Goal: Information Seeking & Learning: Learn about a topic

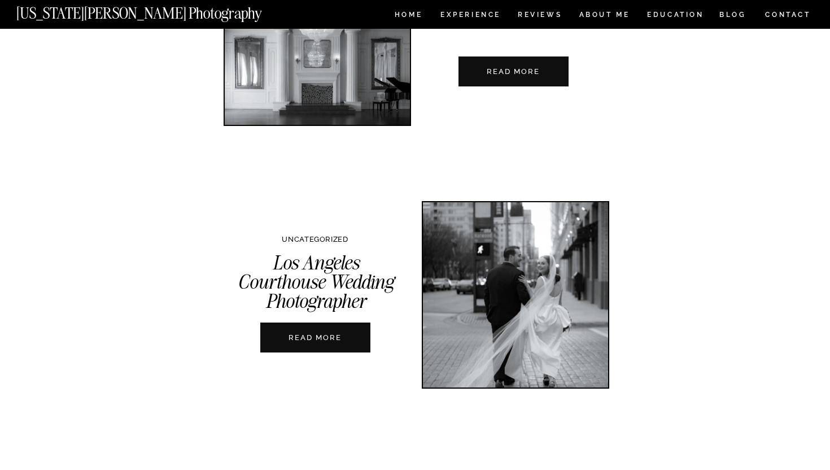
scroll to position [2561, 0]
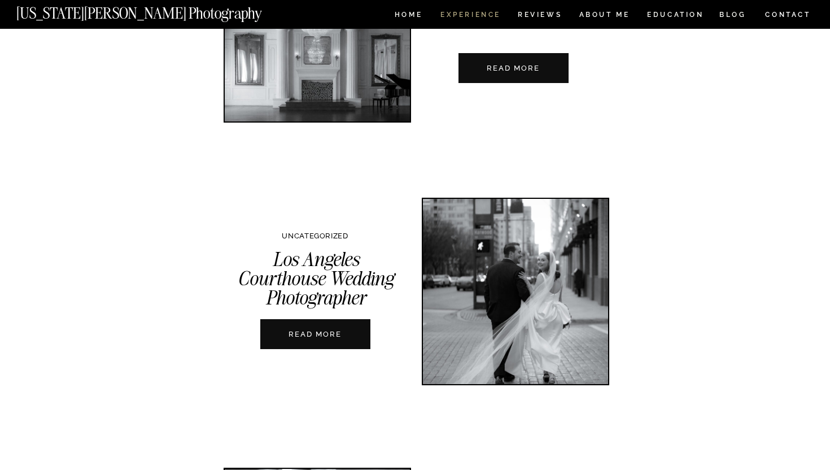
click at [473, 15] on nav "Experience" at bounding box center [469, 16] width 59 height 10
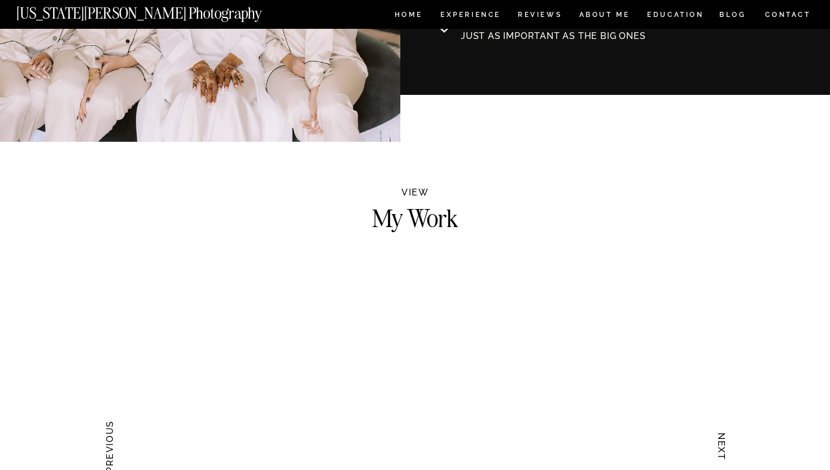
scroll to position [1073, 0]
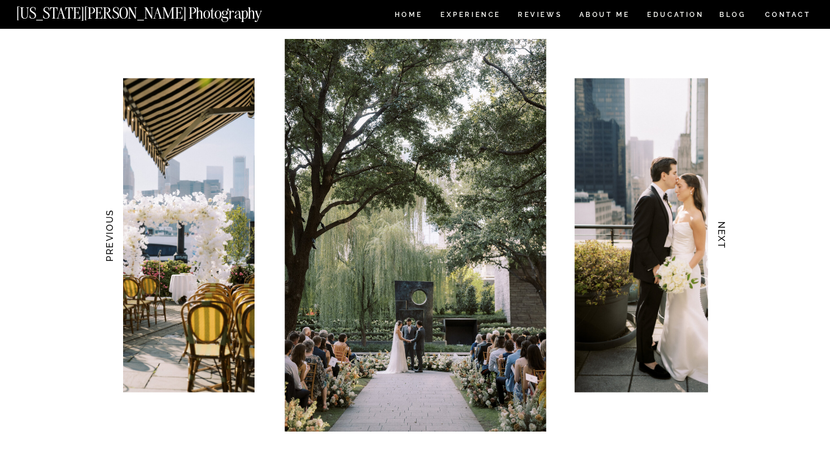
click at [722, 240] on h3 "NEXT" at bounding box center [722, 235] width 12 height 71
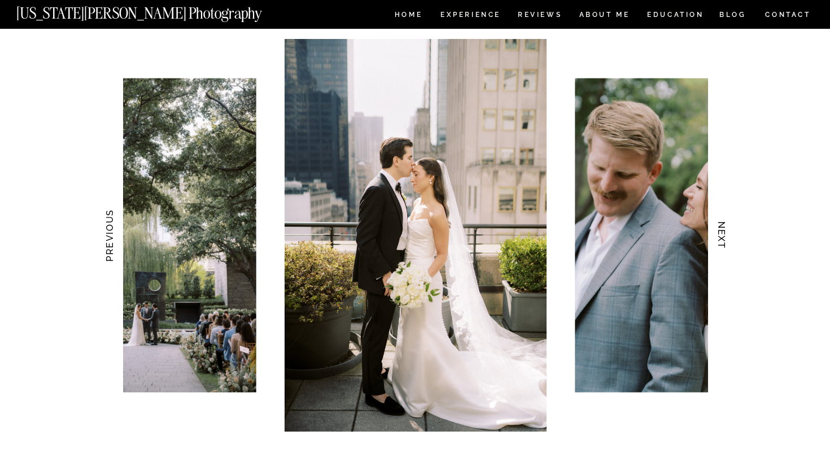
click at [722, 240] on h3 "NEXT" at bounding box center [722, 235] width 12 height 71
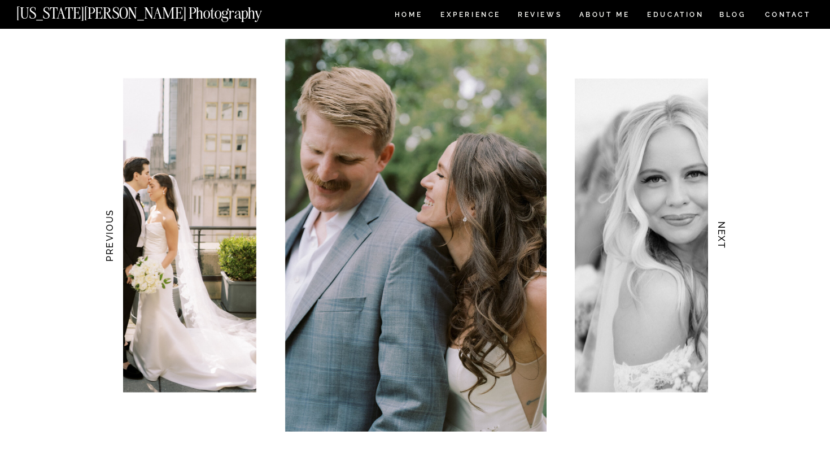
click at [722, 240] on h3 "NEXT" at bounding box center [722, 235] width 12 height 71
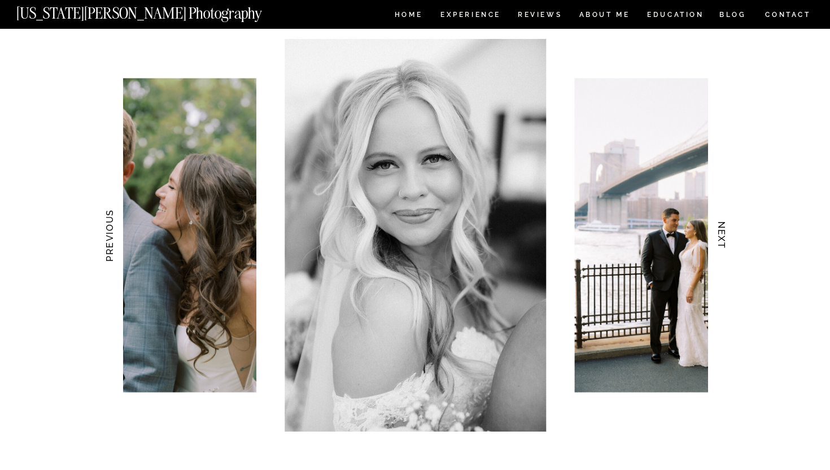
click at [722, 240] on h3 "NEXT" at bounding box center [722, 235] width 12 height 71
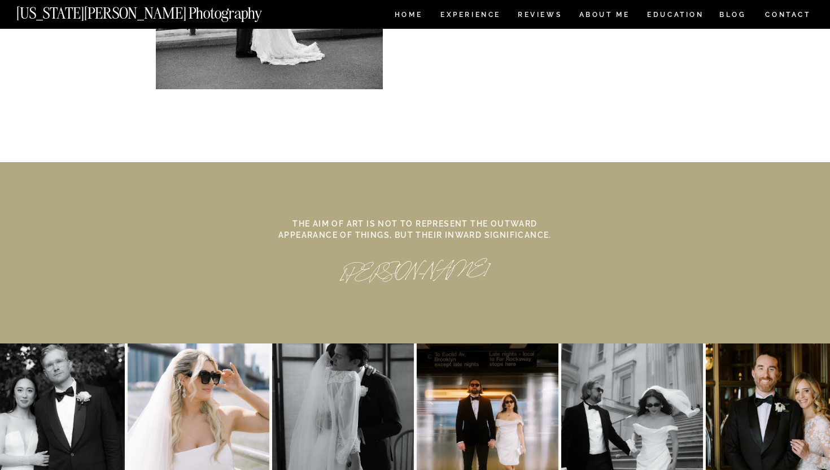
scroll to position [5253, 0]
